Goal: Information Seeking & Learning: Learn about a topic

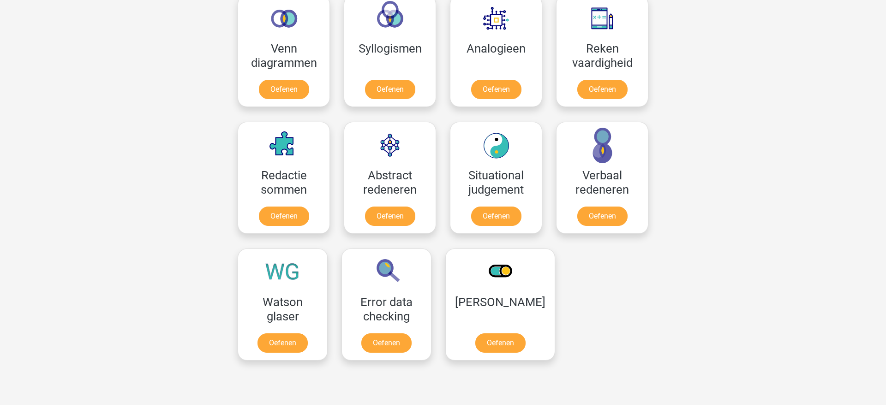
scroll to position [562, 0]
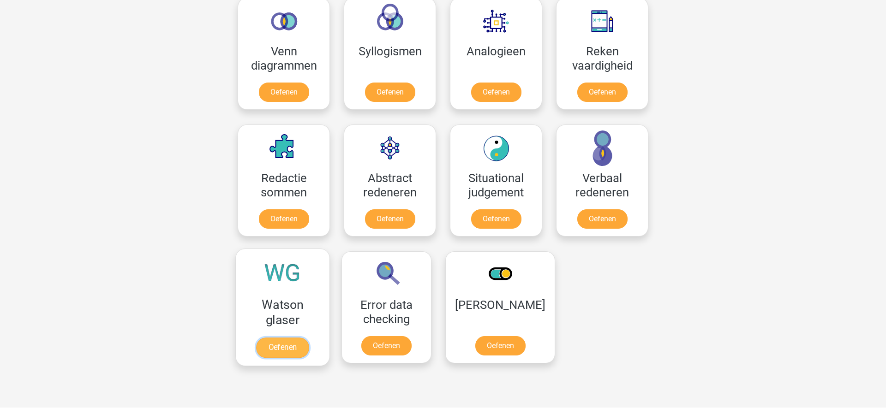
click at [280, 343] on link "Oefenen" at bounding box center [282, 348] width 53 height 20
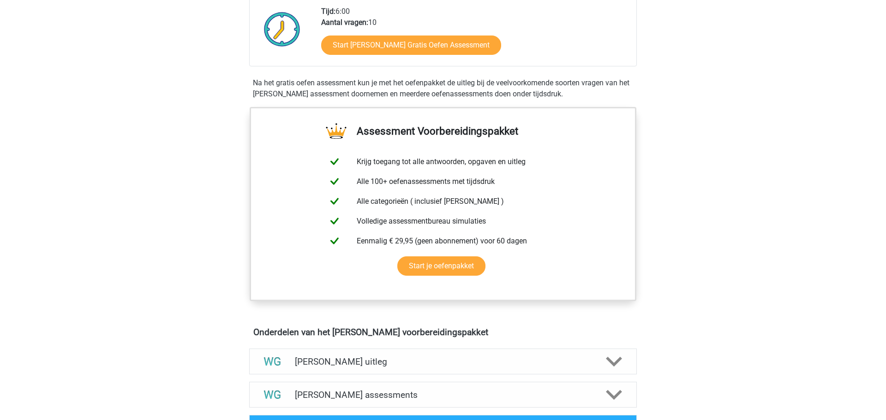
scroll to position [236, 0]
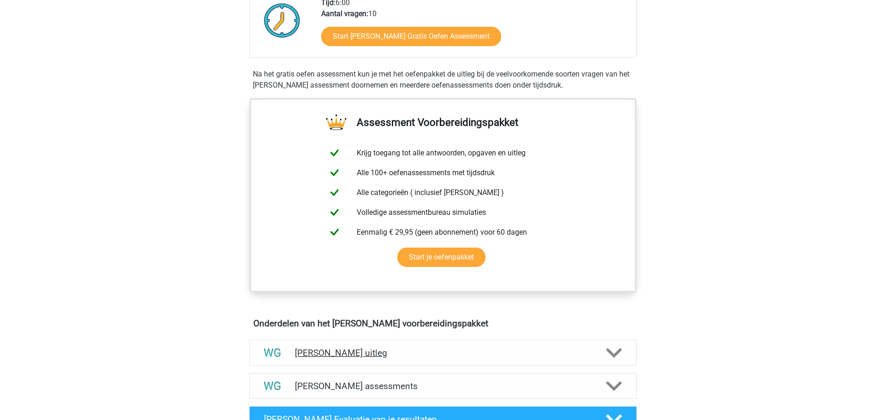
click at [615, 355] on polygon at bounding box center [614, 353] width 16 height 10
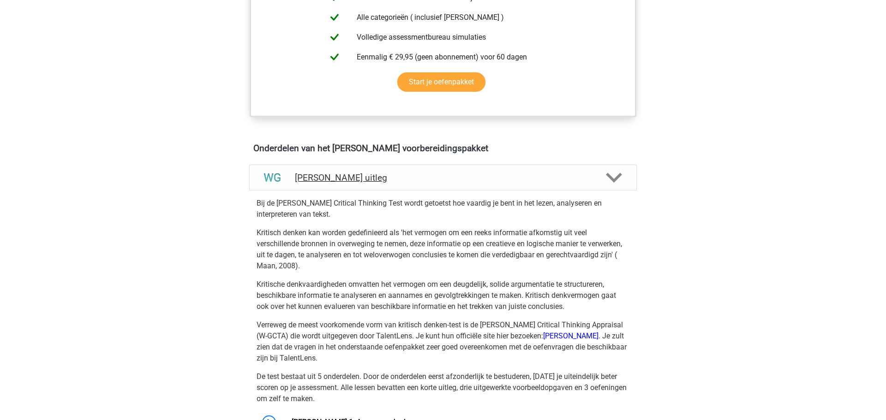
scroll to position [0, 0]
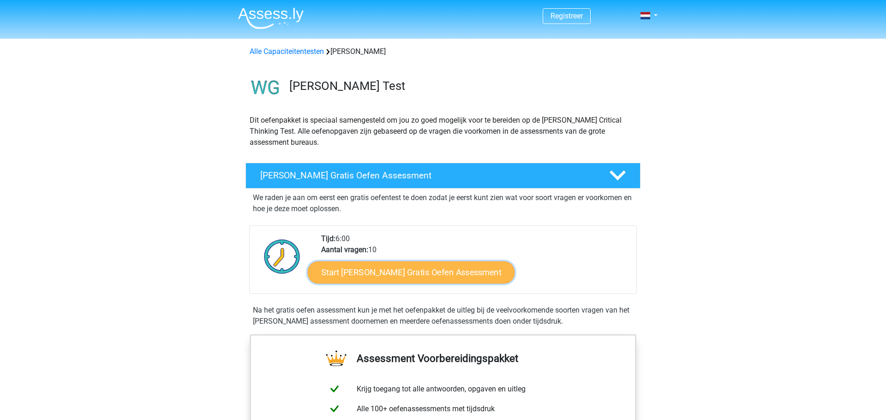
click at [420, 268] on link "Start Watson Glaser Gratis Oefen Assessment" at bounding box center [411, 273] width 207 height 22
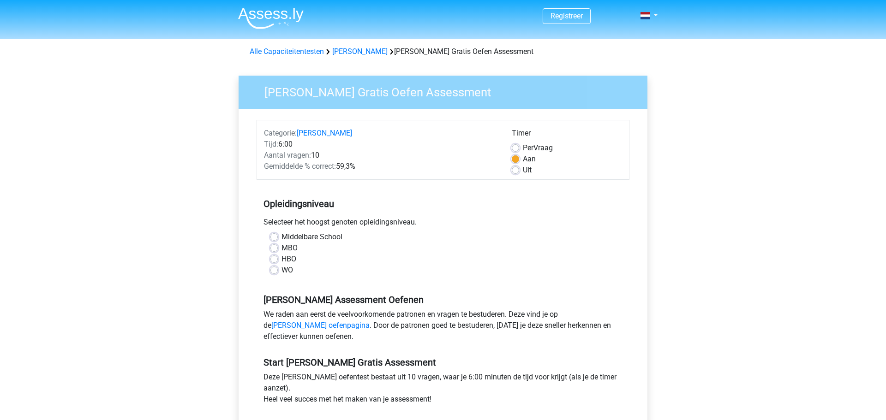
click at [281, 268] on label "WO" at bounding box center [287, 270] width 12 height 11
click at [274, 268] on input "WO" at bounding box center [273, 269] width 7 height 9
radio input "true"
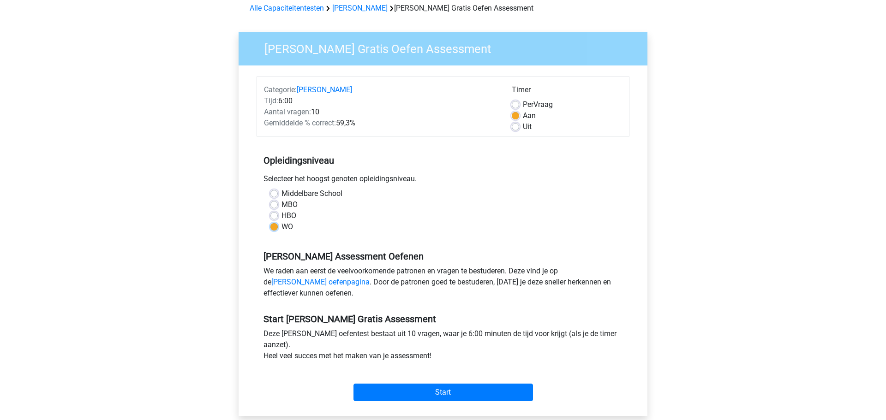
scroll to position [52, 0]
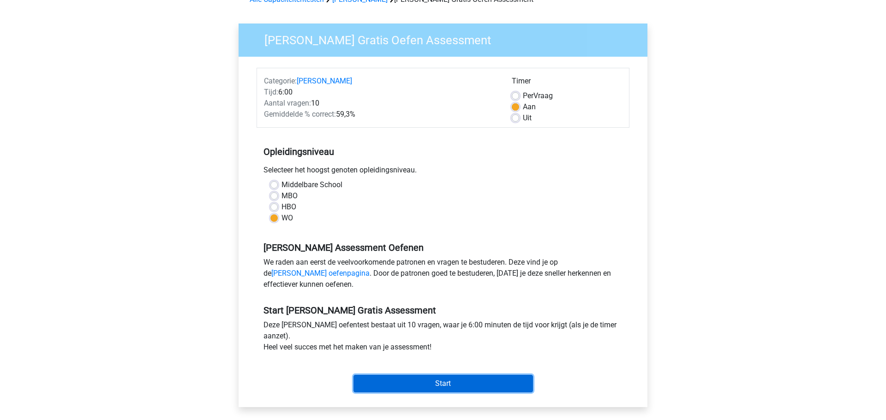
click at [446, 388] on input "Start" at bounding box center [442, 384] width 179 height 18
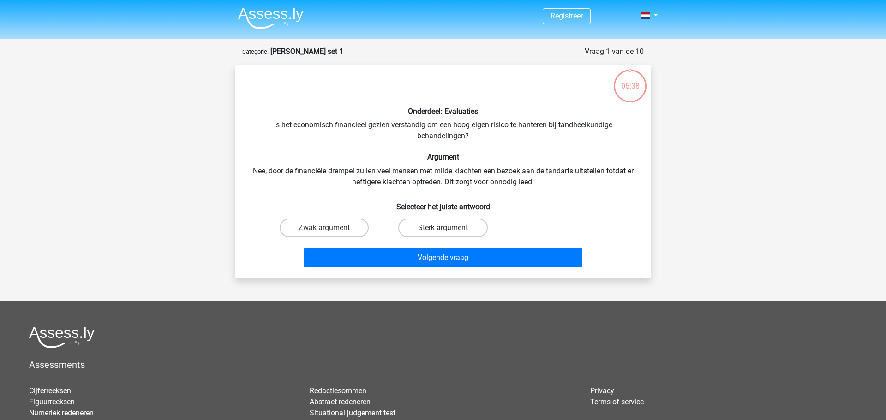
click at [460, 225] on label "Sterk argument" at bounding box center [442, 228] width 89 height 18
click at [449, 228] on input "Sterk argument" at bounding box center [446, 231] width 6 height 6
radio input "true"
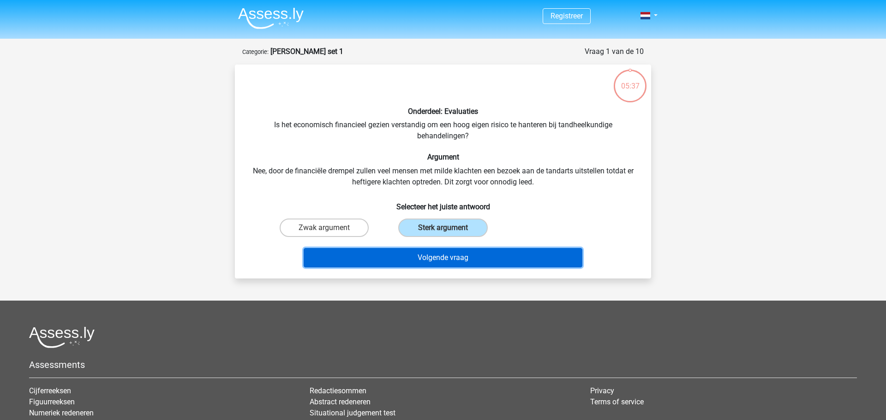
click at [452, 256] on button "Volgende vraag" at bounding box center [443, 257] width 279 height 19
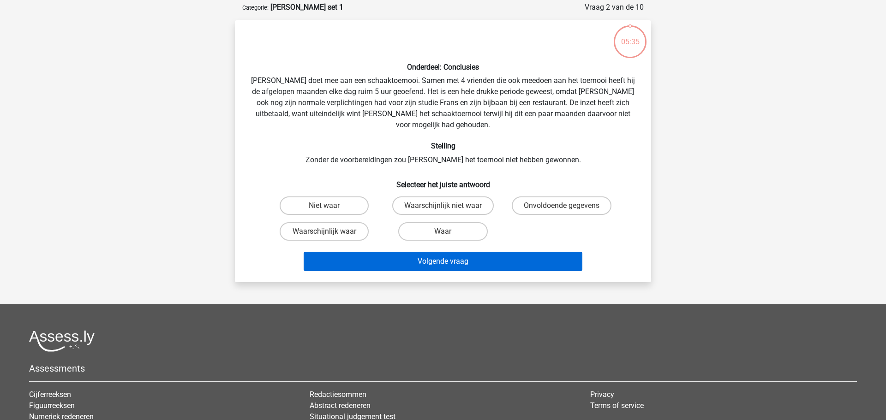
scroll to position [46, 0]
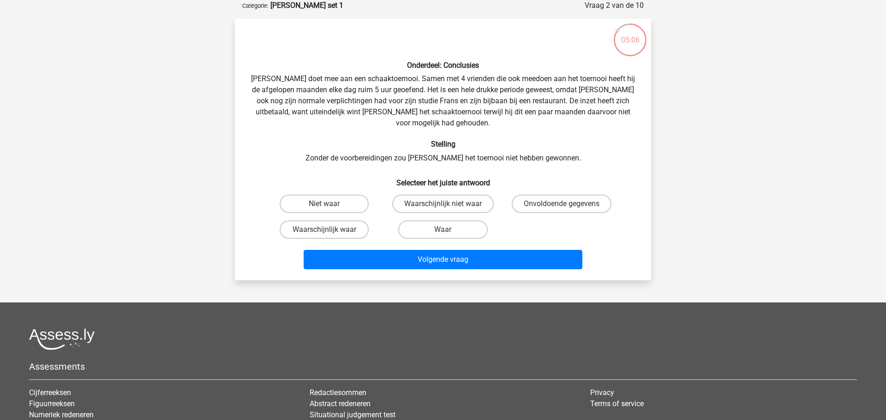
click at [448, 230] on input "Waar" at bounding box center [446, 233] width 6 height 6
radio input "true"
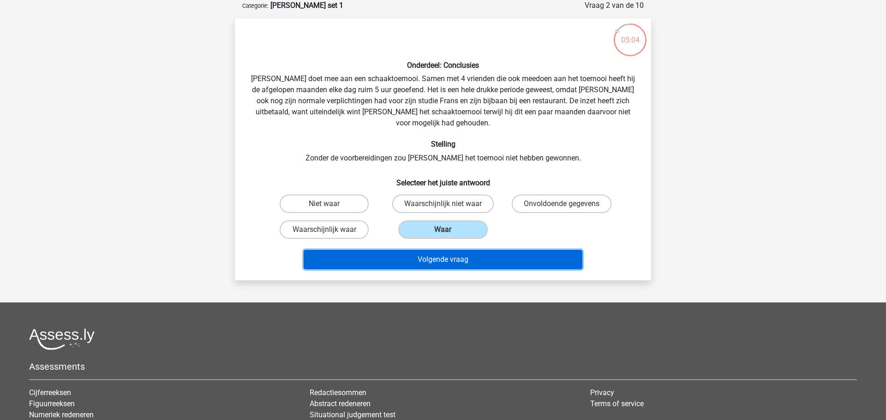
click at [436, 250] on button "Volgende vraag" at bounding box center [443, 259] width 279 height 19
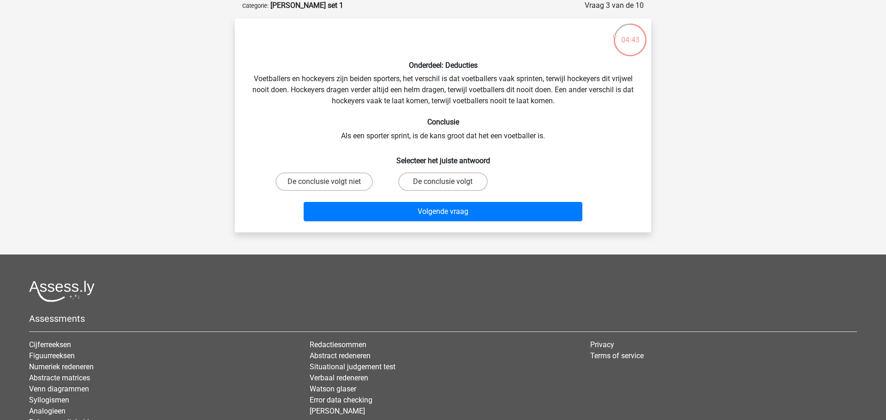
click at [446, 181] on div "De conclusie volgt" at bounding box center [442, 182] width 111 height 18
click at [440, 181] on label "De conclusie volgt" at bounding box center [442, 182] width 89 height 18
click at [443, 182] on input "De conclusie volgt" at bounding box center [446, 185] width 6 height 6
radio input "true"
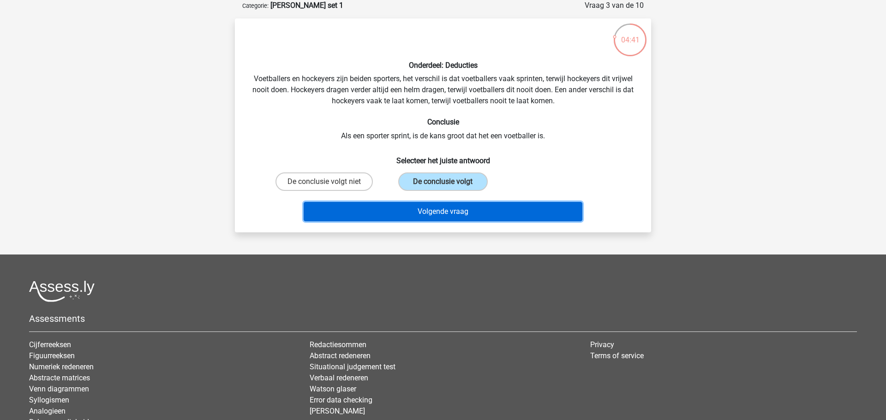
click at [440, 209] on button "Volgende vraag" at bounding box center [443, 211] width 279 height 19
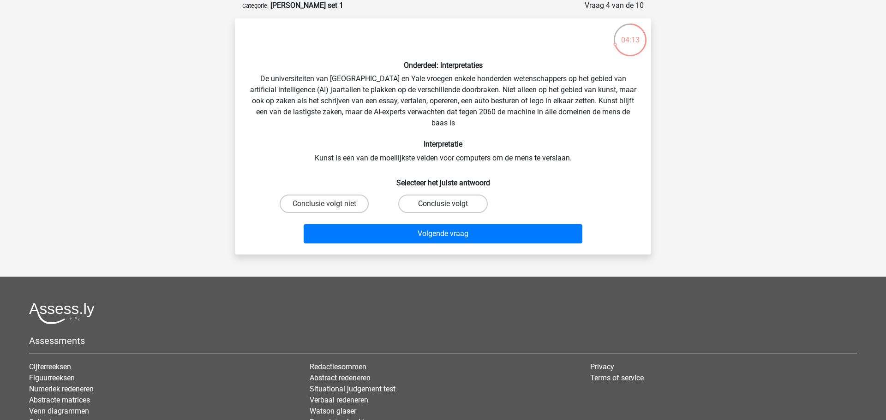
click at [437, 202] on label "Conclusie volgt" at bounding box center [442, 204] width 89 height 18
click at [443, 204] on input "Conclusie volgt" at bounding box center [446, 207] width 6 height 6
radio input "true"
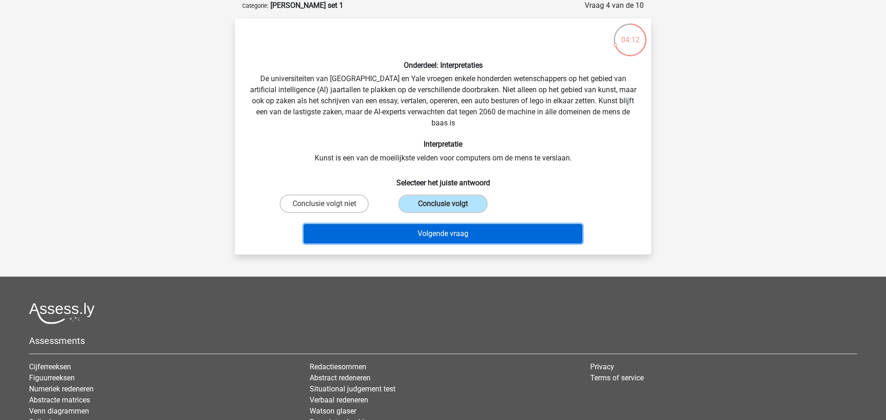
click at [432, 234] on button "Volgende vraag" at bounding box center [443, 233] width 279 height 19
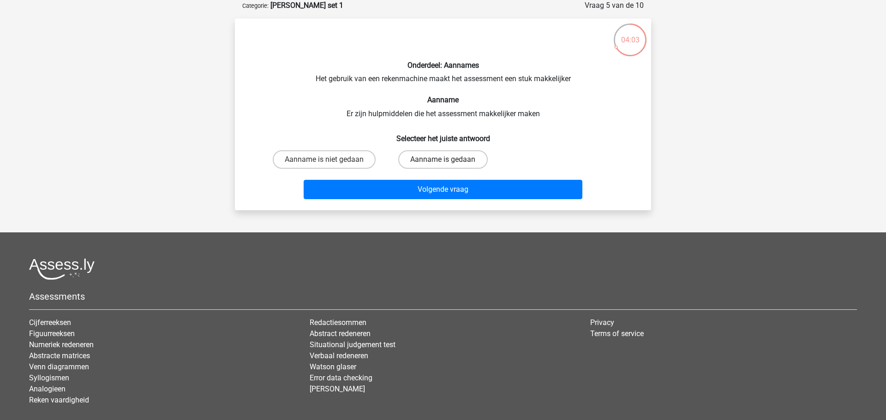
click at [434, 163] on label "Aanname is gedaan" at bounding box center [442, 159] width 89 height 18
click at [443, 163] on input "Aanname is gedaan" at bounding box center [446, 163] width 6 height 6
radio input "true"
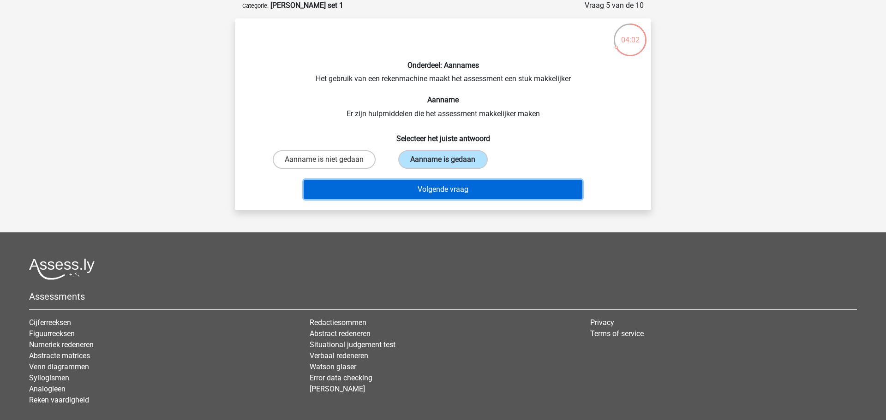
click at [431, 190] on button "Volgende vraag" at bounding box center [443, 189] width 279 height 19
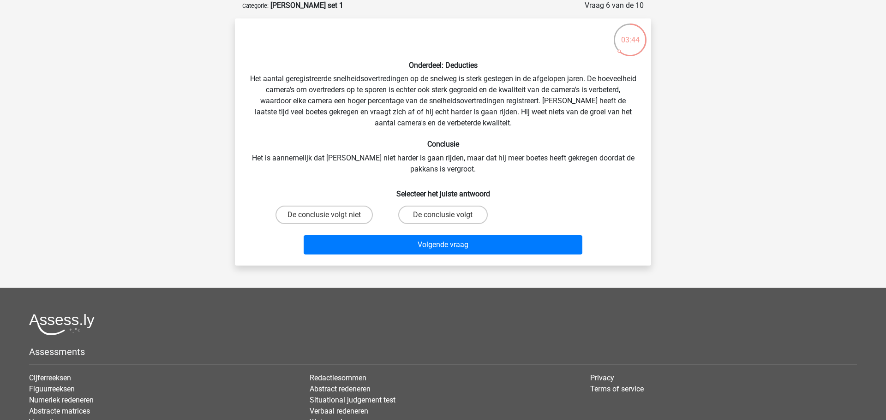
click at [447, 219] on input "De conclusie volgt" at bounding box center [446, 218] width 6 height 6
radio input "true"
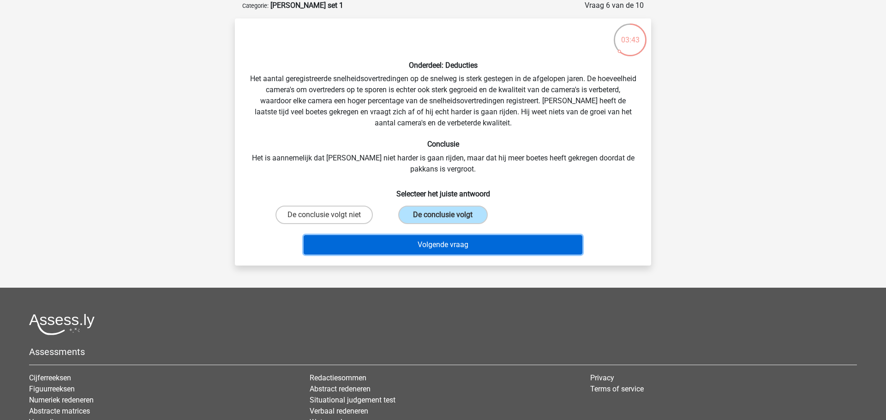
click at [451, 244] on button "Volgende vraag" at bounding box center [443, 244] width 279 height 19
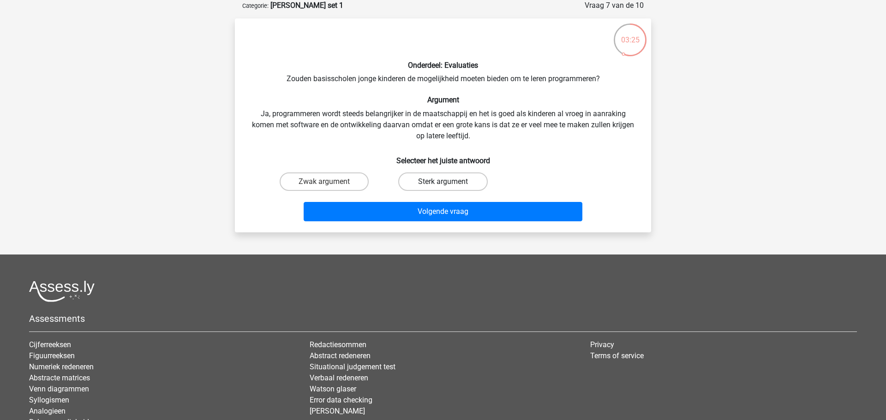
click at [455, 178] on label "Sterk argument" at bounding box center [442, 182] width 89 height 18
click at [449, 182] on input "Sterk argument" at bounding box center [446, 185] width 6 height 6
radio input "true"
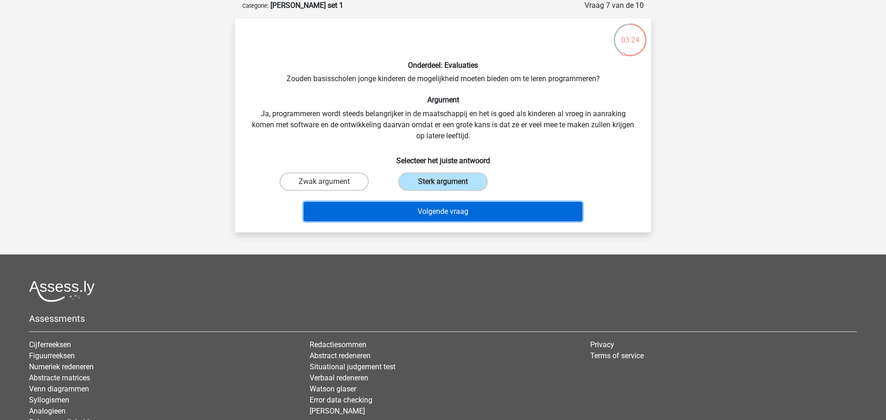
click at [448, 212] on button "Volgende vraag" at bounding box center [443, 211] width 279 height 19
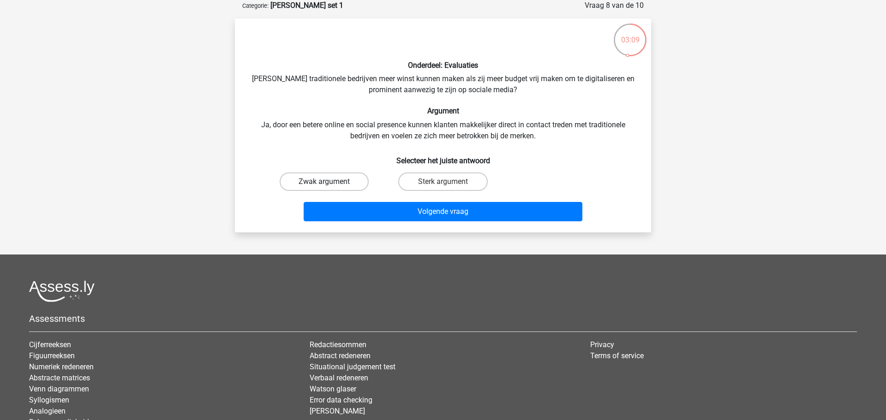
click at [329, 188] on label "Zwak argument" at bounding box center [324, 182] width 89 height 18
click at [329, 188] on input "Zwak argument" at bounding box center [327, 185] width 6 height 6
radio input "true"
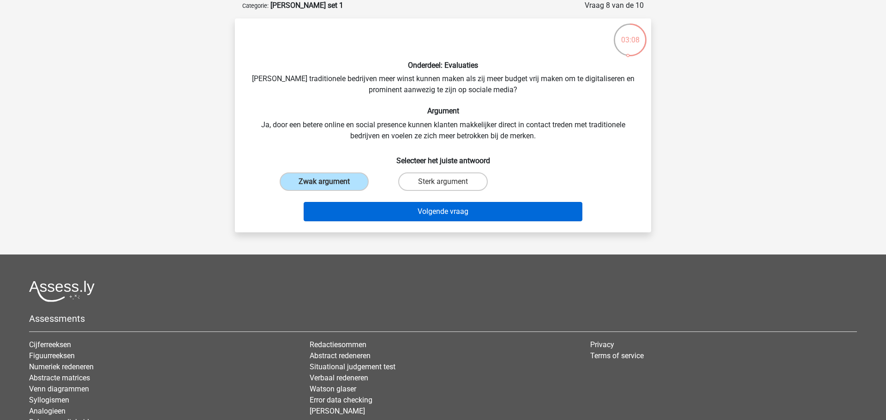
click at [442, 202] on div "Volgende vraag" at bounding box center [443, 210] width 387 height 30
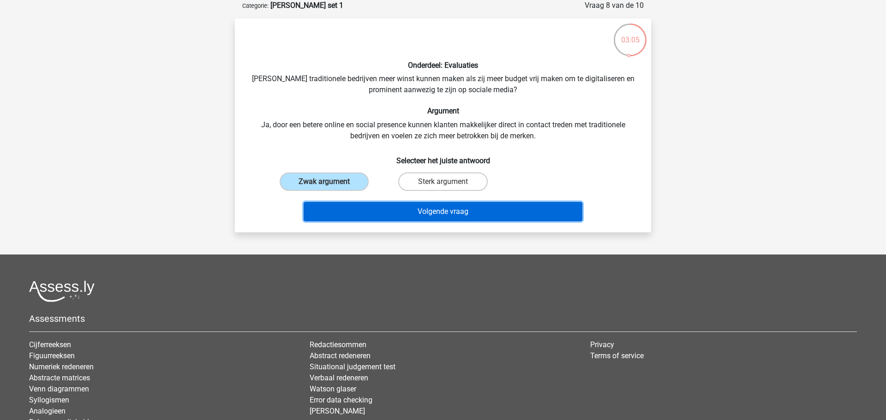
click at [426, 212] on button "Volgende vraag" at bounding box center [443, 211] width 279 height 19
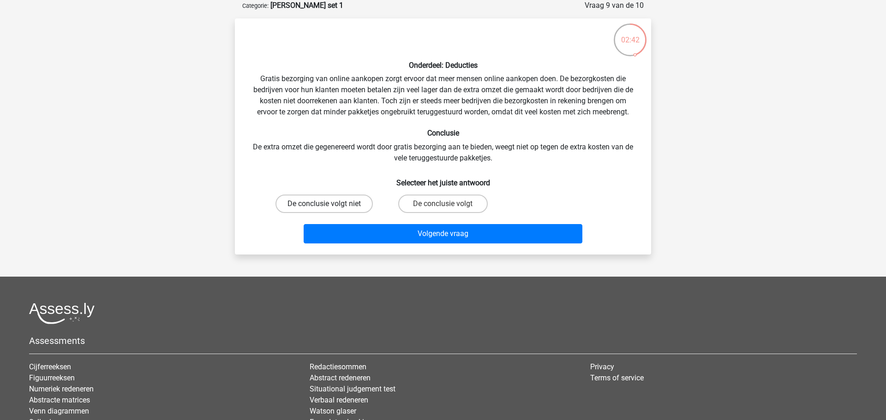
click at [307, 207] on label "De conclusie volgt niet" at bounding box center [323, 204] width 97 height 18
click at [324, 207] on input "De conclusie volgt niet" at bounding box center [327, 207] width 6 height 6
radio input "true"
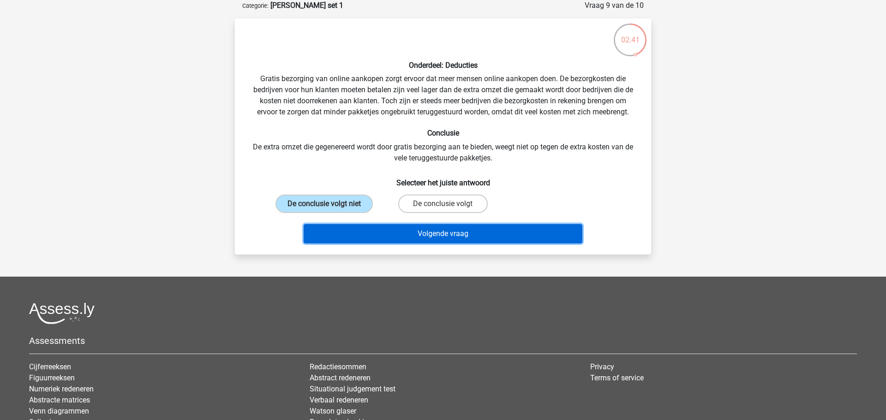
click at [436, 232] on button "Volgende vraag" at bounding box center [443, 233] width 279 height 19
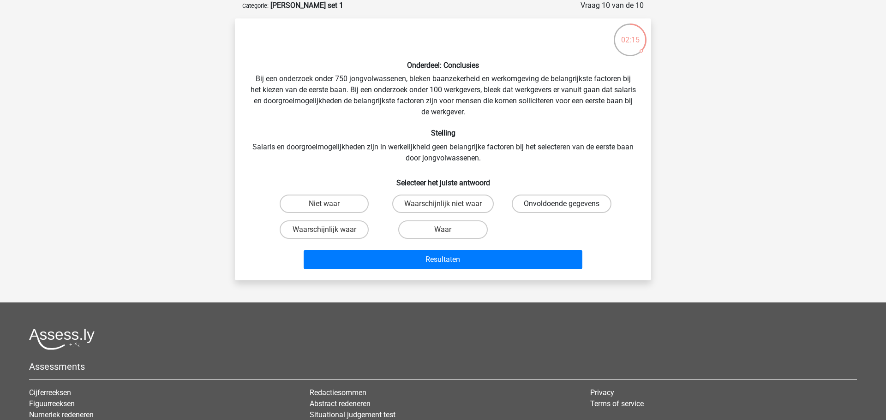
click at [575, 202] on label "Onvoldoende gegevens" at bounding box center [562, 204] width 100 height 18
click at [568, 204] on input "Onvoldoende gegevens" at bounding box center [565, 207] width 6 height 6
radio input "true"
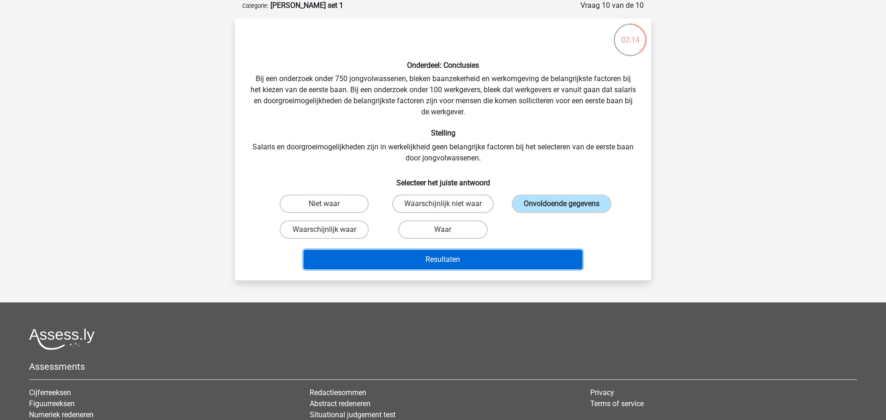
click at [462, 263] on button "Resultaten" at bounding box center [443, 259] width 279 height 19
